Goal: Information Seeking & Learning: Learn about a topic

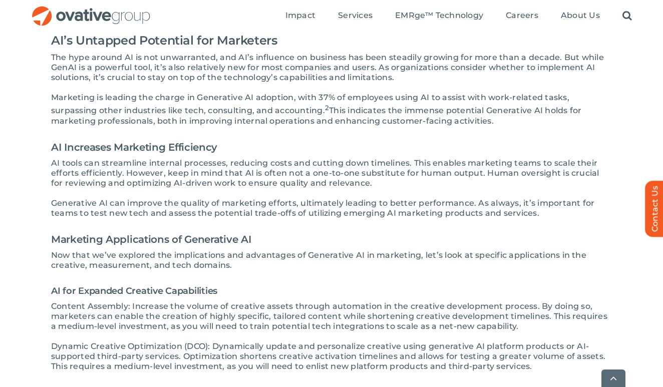
scroll to position [393, 0]
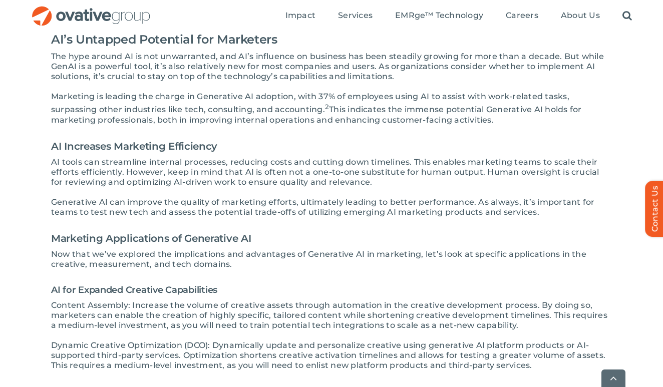
click at [174, 239] on h3 "Marketing Applications of Generative AI" at bounding box center [331, 238] width 561 height 22
click at [175, 241] on h3 "Marketing Applications of Generative AI" at bounding box center [331, 238] width 561 height 22
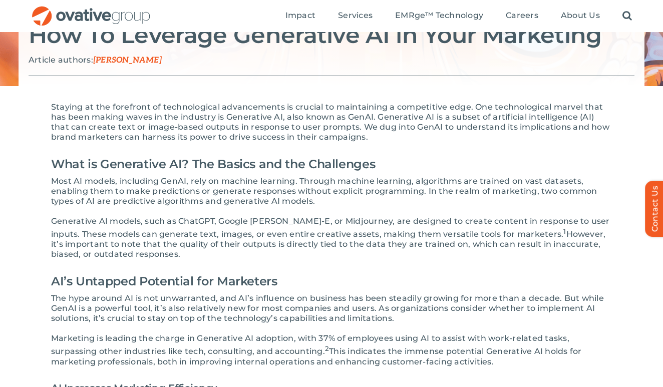
scroll to position [149, 0]
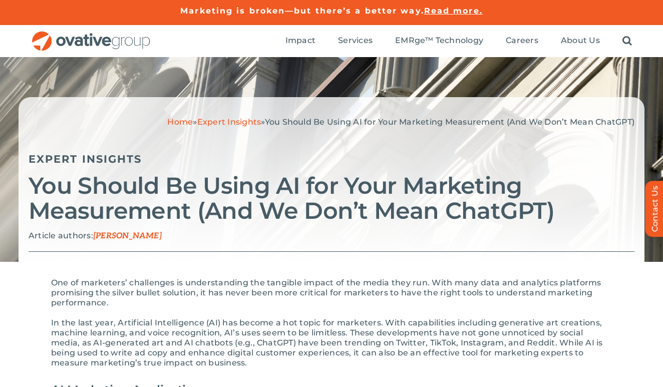
click at [130, 234] on span "Chuck Anderson-Weir" at bounding box center [127, 236] width 69 height 10
click at [117, 235] on span "Chuck Anderson-Weir" at bounding box center [127, 236] width 69 height 10
click at [127, 144] on div "Expert Insights" at bounding box center [332, 152] width 606 height 31
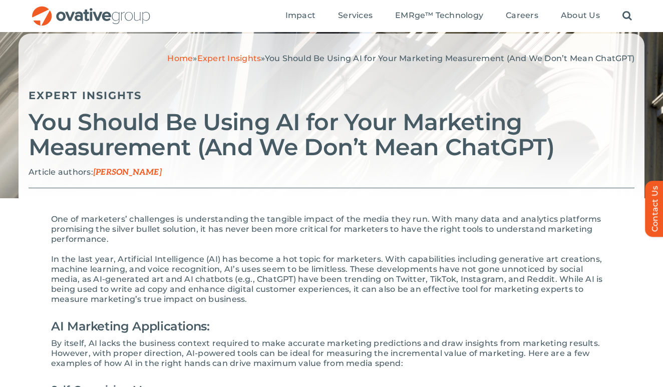
scroll to position [65, 0]
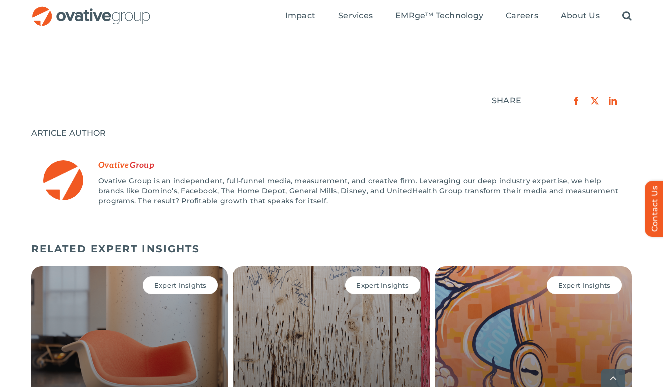
scroll to position [1600, 0]
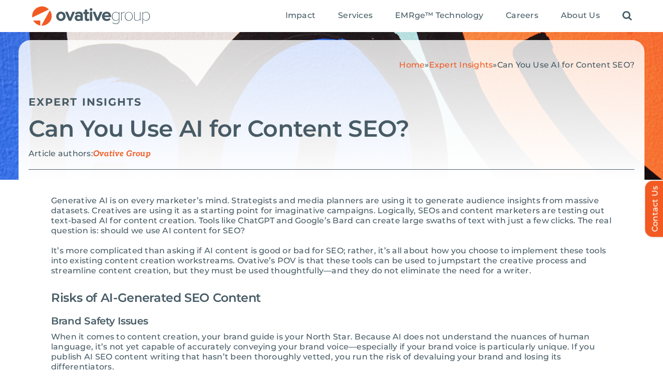
scroll to position [60, 0]
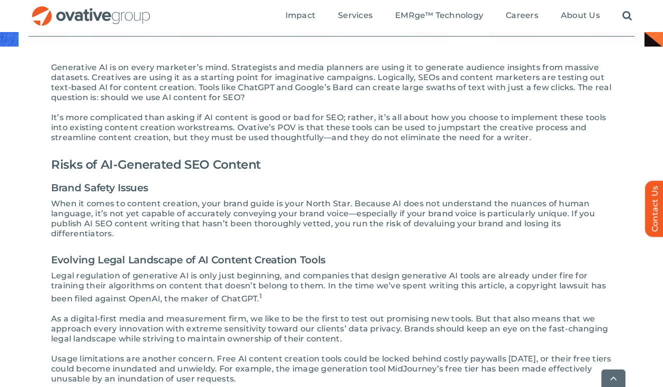
scroll to position [192, 0]
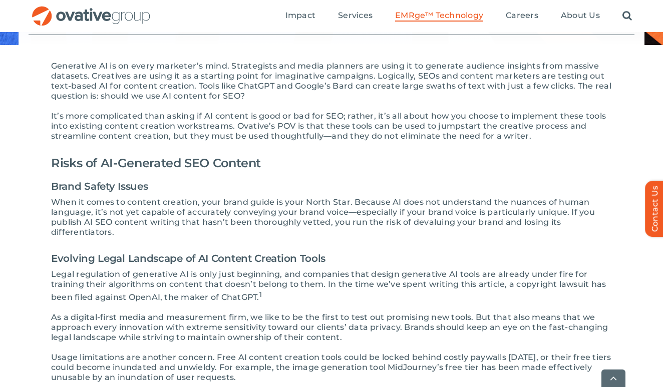
click at [412, 13] on span "EMRge™ Technology" at bounding box center [439, 16] width 88 height 10
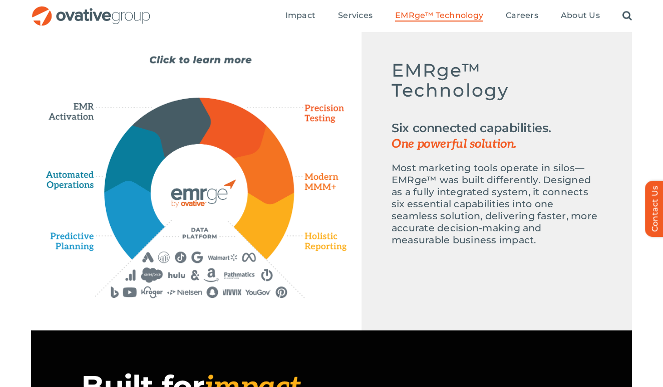
scroll to position [473, 0]
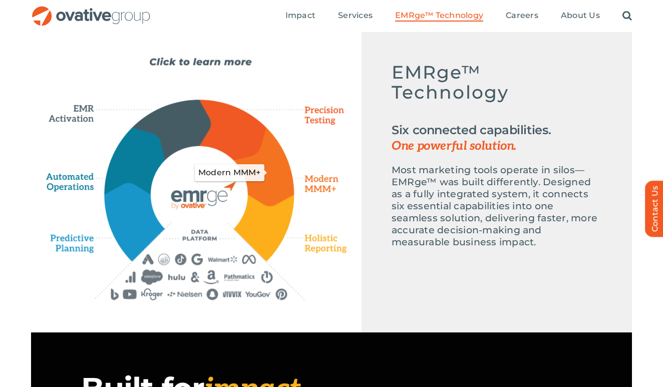
click at [289, 180] on icon "Modern MMM+" at bounding box center [264, 166] width 60 height 79
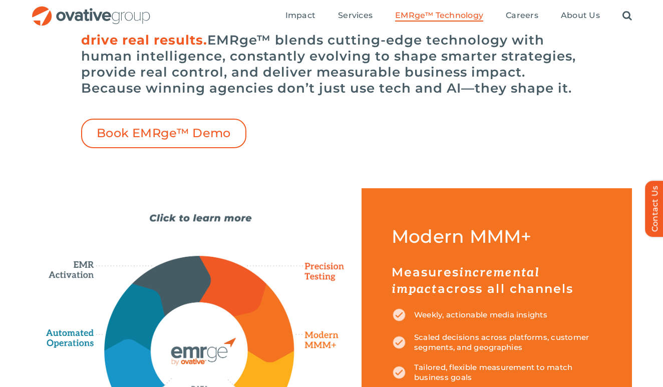
scroll to position [317, 0]
click at [126, 319] on icon "Automated Operations" at bounding box center [135, 317] width 61 height 67
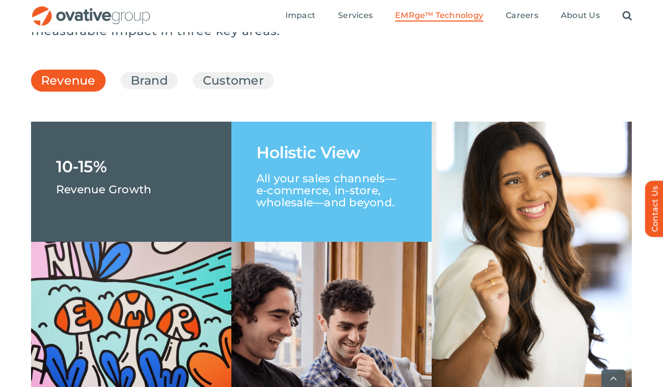
scroll to position [1486, 0]
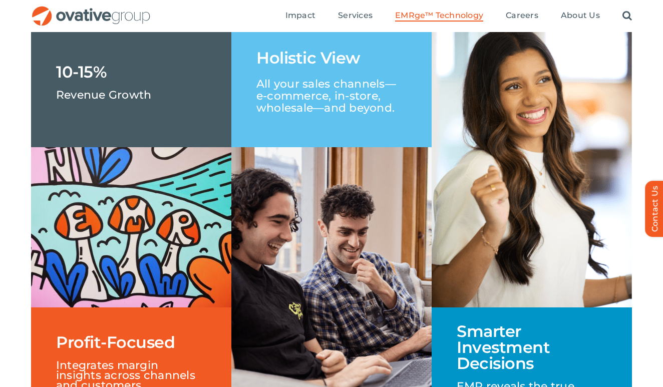
click at [133, 147] on div "10-15% Revenue Growth" at bounding box center [131, 87] width 200 height 120
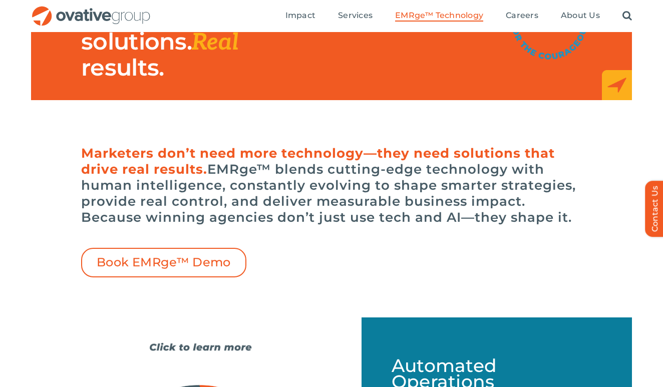
scroll to position [191, 0]
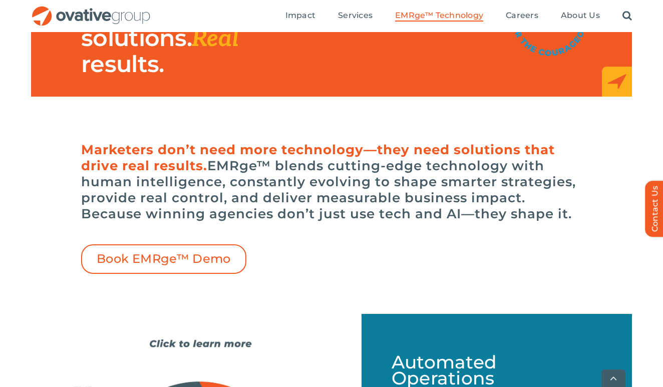
click at [216, 2] on div "Search for: * Toggle Navigation Impact Expert Insights Case Studies Awards & Pr…" at bounding box center [391, 16] width 481 height 32
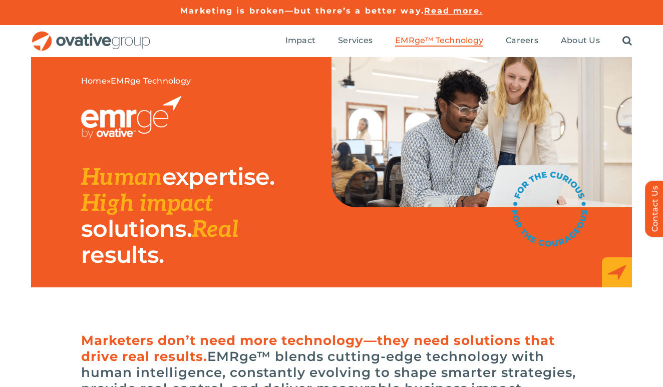
scroll to position [0, 0]
click at [268, 102] on div at bounding box center [206, 117] width 250 height 43
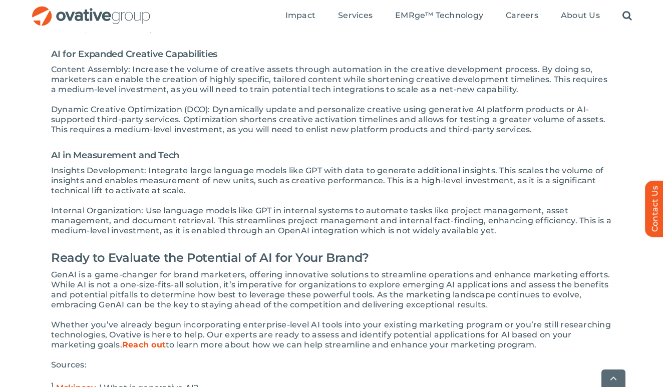
scroll to position [629, 0]
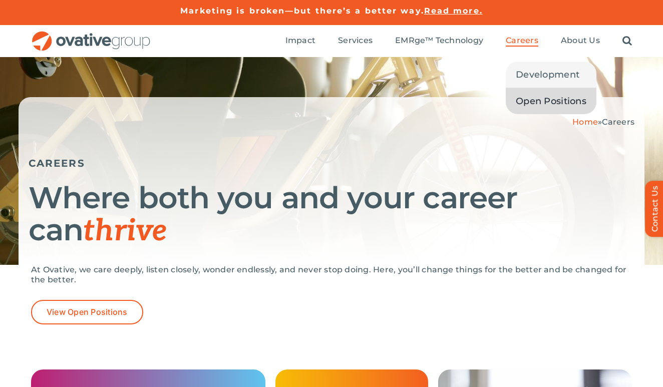
click at [533, 102] on span "Open Positions" at bounding box center [551, 101] width 71 height 14
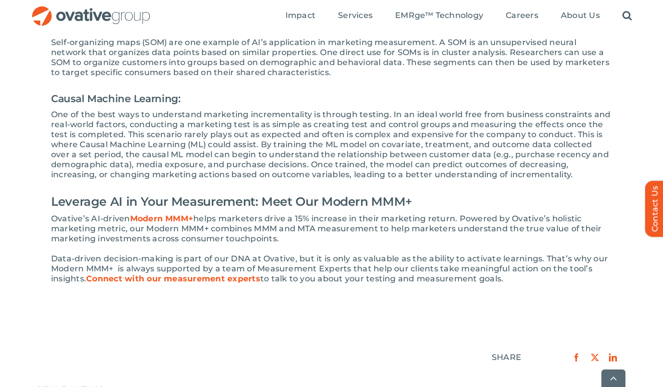
scroll to position [442, 0]
